Goal: Transaction & Acquisition: Book appointment/travel/reservation

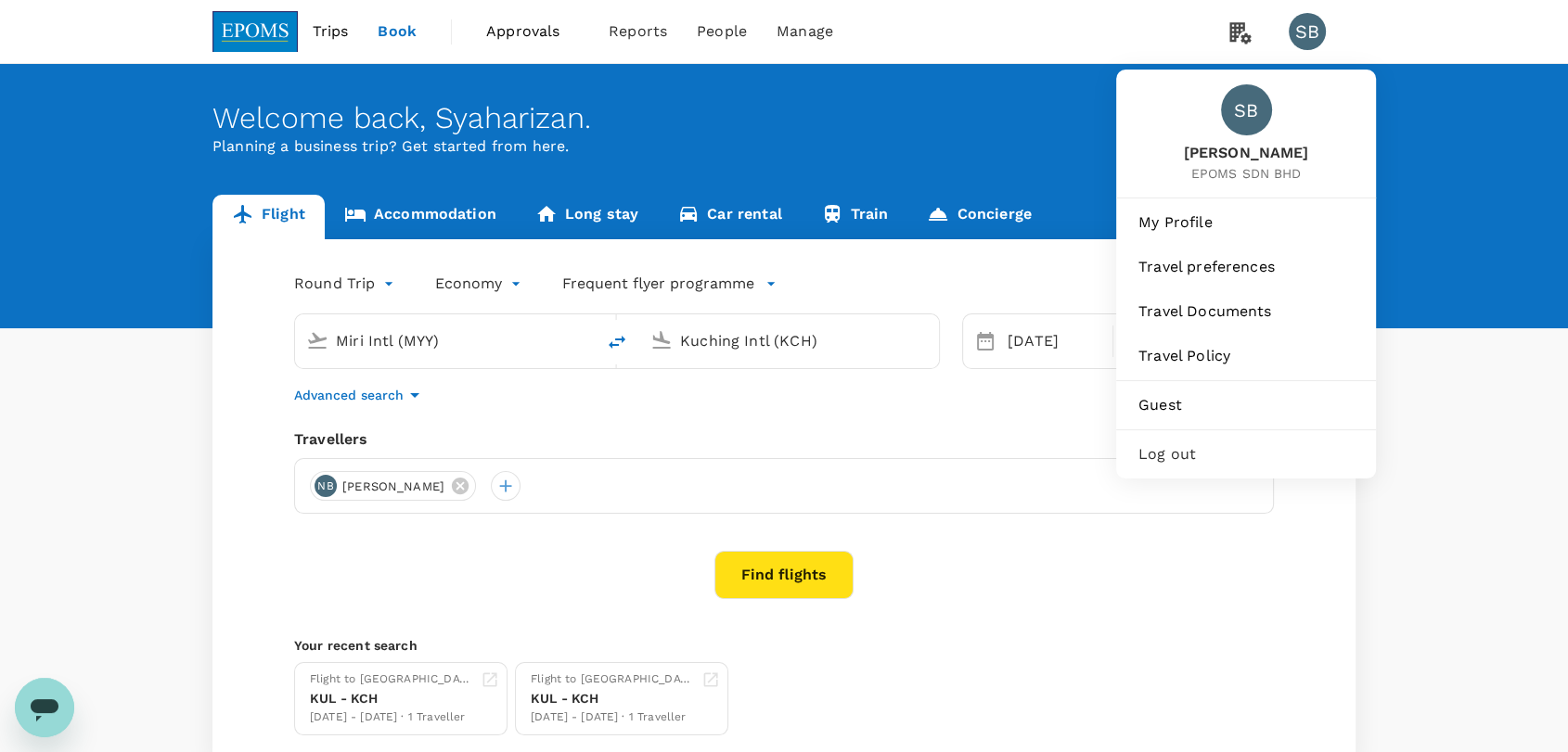
click at [1223, 437] on div "Log out" at bounding box center [1245, 455] width 245 height 41
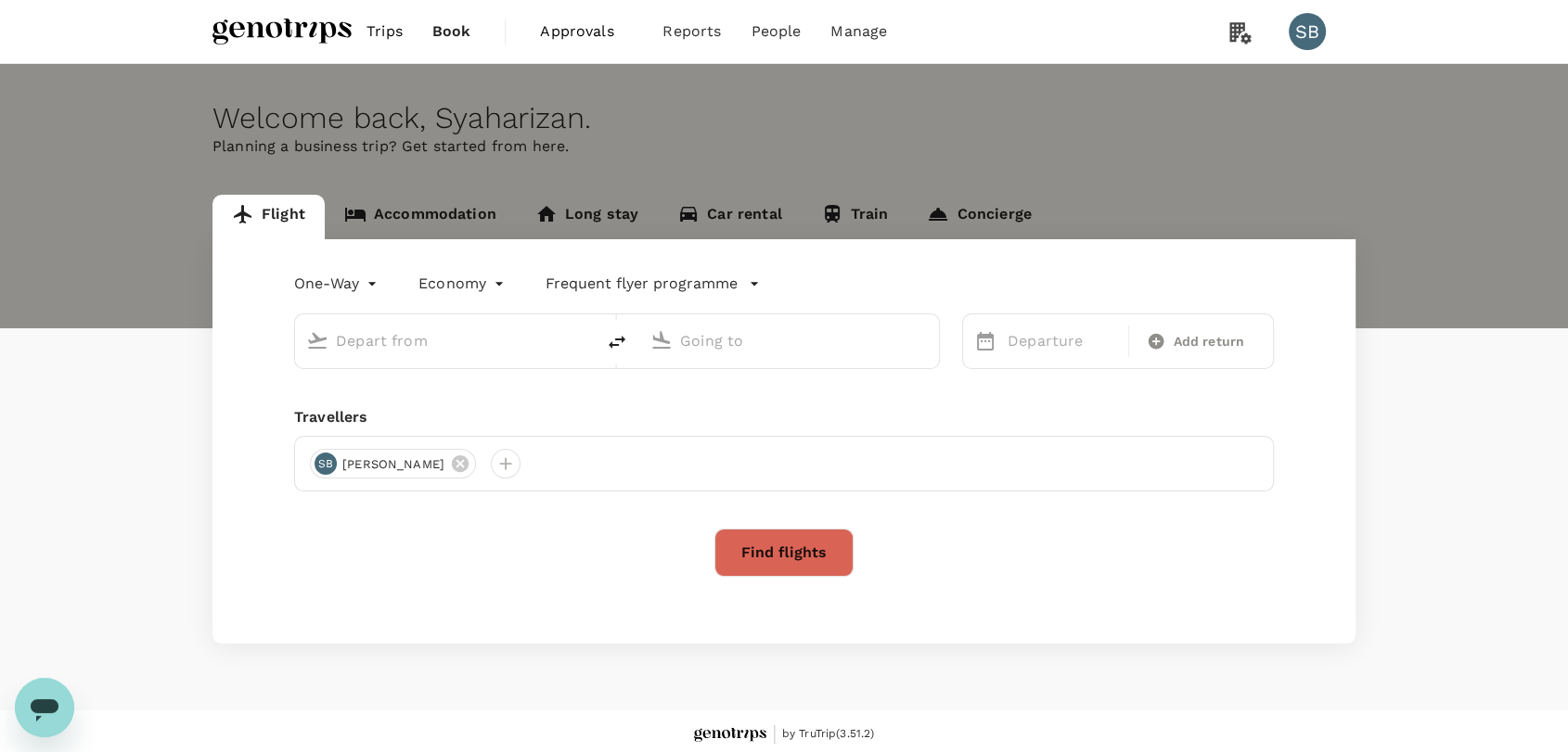
type input "roundtrip"
type input "Kuala Lumpur Intl ([GEOGRAPHIC_DATA])"
type input "Labuan (LBU)"
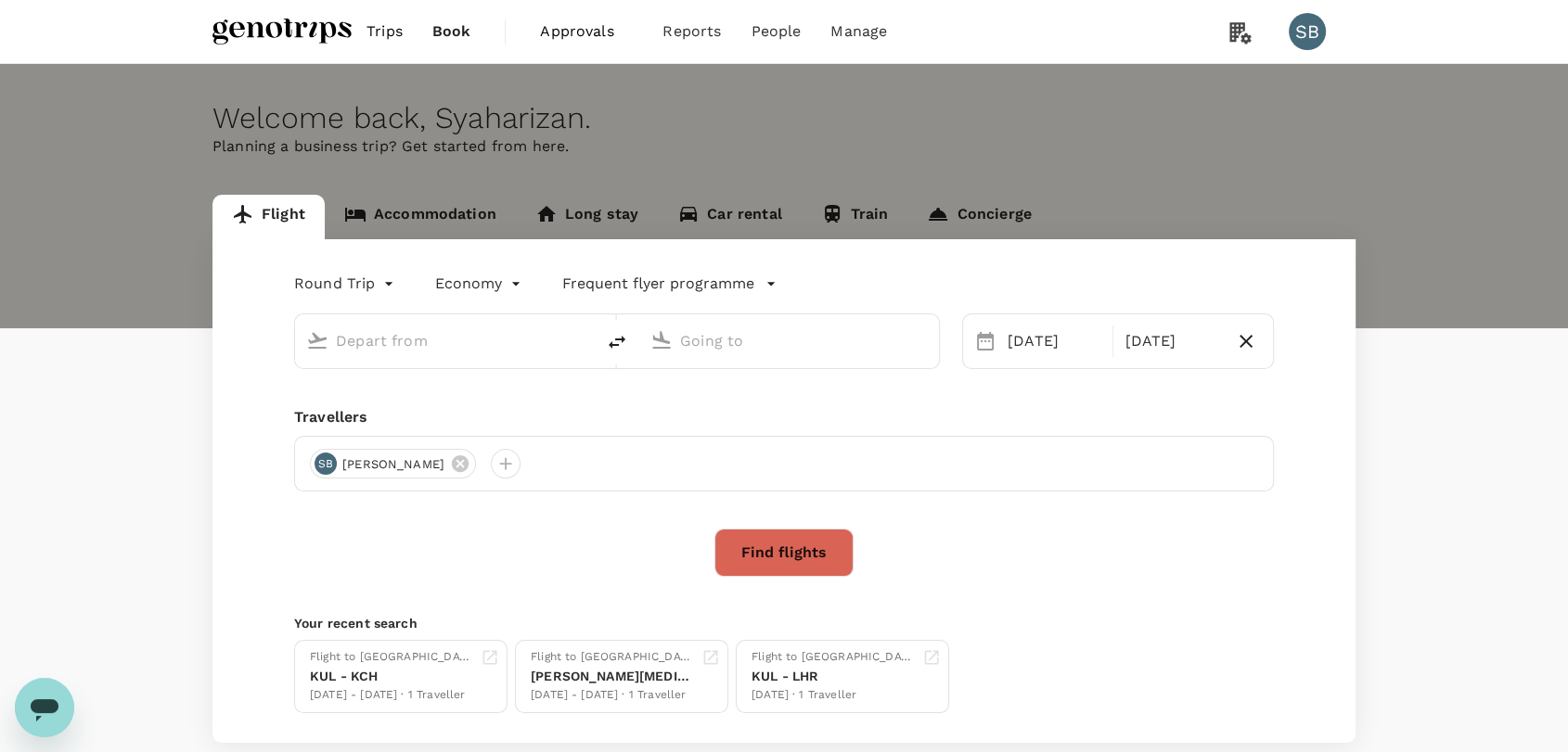
type input "Kuala Lumpur Intl ([GEOGRAPHIC_DATA])"
type input "Labuan (LBU)"
